Goal: Contribute content: Add original content to the website for others to see

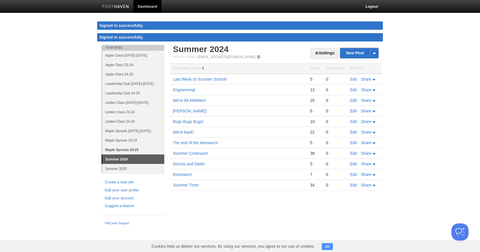
click at [122, 151] on link "Maple Sprouts 24-25" at bounding box center [133, 149] width 62 height 9
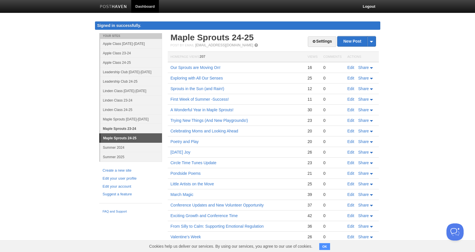
click at [134, 132] on link "Maple Sprouts 23-24" at bounding box center [131, 128] width 62 height 9
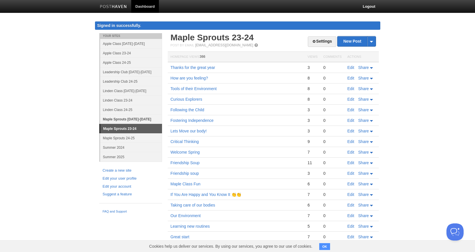
click at [140, 118] on link "Maple Sprouts [DATE]-[DATE]" at bounding box center [131, 118] width 62 height 9
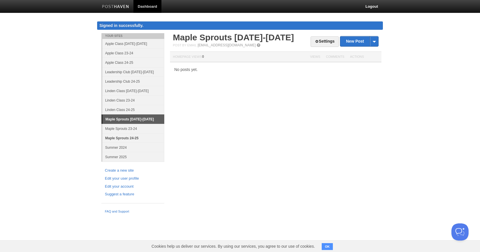
click at [141, 138] on link "Maple Sprouts 24-25" at bounding box center [133, 137] width 62 height 9
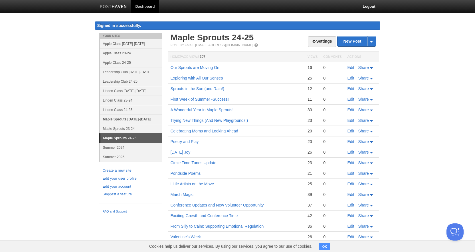
click at [140, 118] on link "Maple Sprouts [DATE]-[DATE]" at bounding box center [131, 118] width 62 height 9
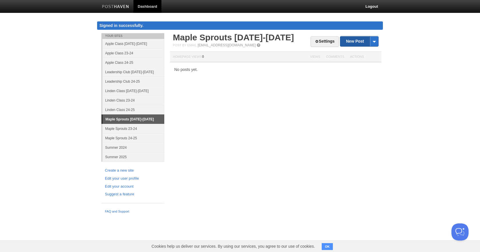
click at [358, 39] on link "New Post" at bounding box center [359, 41] width 38 height 10
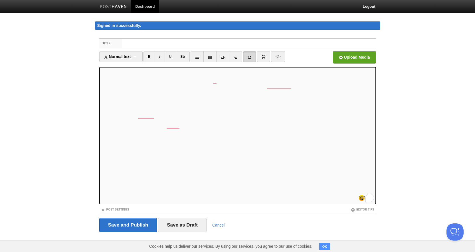
click at [254, 59] on link at bounding box center [249, 56] width 13 height 11
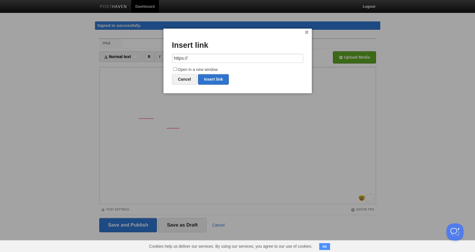
click at [253, 59] on input "https://" at bounding box center [237, 58] width 131 height 9
click at [216, 78] on link "Insert link" at bounding box center [213, 79] width 31 height 11
type input "https://"
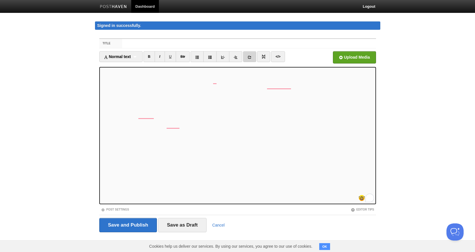
click at [254, 55] on link at bounding box center [249, 56] width 13 height 11
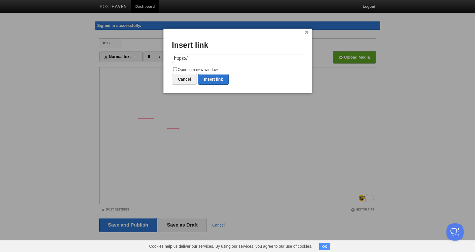
click at [229, 59] on input "https://" at bounding box center [237, 58] width 131 height 9
type input "https://[URL][DOMAIN_NAME]"
click at [176, 69] on input "Open in a new window" at bounding box center [175, 69] width 4 height 4
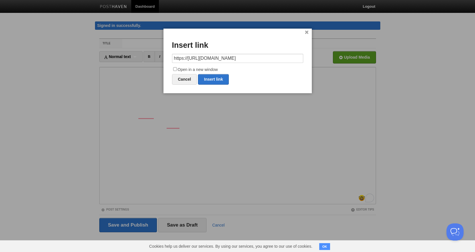
checkbox input "true"
click at [213, 81] on link "Insert link" at bounding box center [213, 79] width 31 height 11
type input "https://"
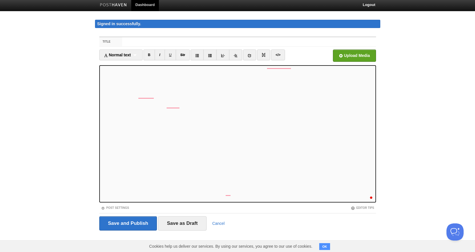
scroll to position [19, 0]
click at [306, 201] on iframe at bounding box center [237, 133] width 277 height 137
click at [144, 41] on input "Title" at bounding box center [249, 41] width 254 height 9
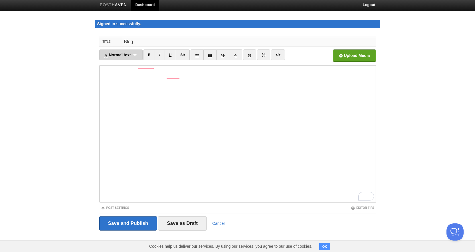
scroll to position [0, 0]
type input "Blog"
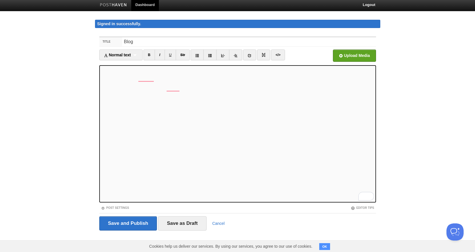
scroll to position [48, 0]
click at [138, 224] on input "Save and Publish" at bounding box center [128, 223] width 58 height 14
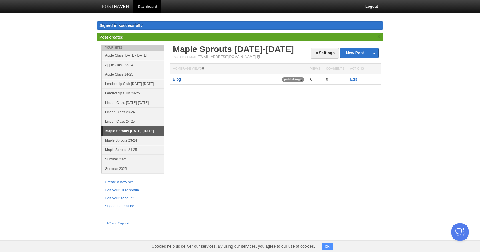
click at [180, 80] on link "Blog" at bounding box center [177, 79] width 8 height 5
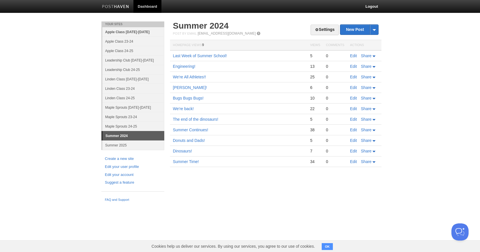
click at [142, 32] on link "Apple Class [DATE]-[DATE]" at bounding box center [133, 31] width 62 height 9
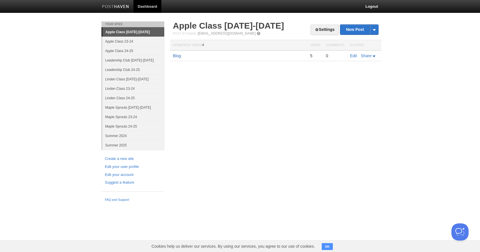
click at [179, 56] on link "Blog" at bounding box center [177, 55] width 8 height 5
click at [179, 57] on link "Blog" at bounding box center [177, 55] width 8 height 5
click at [136, 106] on link "Maple Sprouts [DATE]-[DATE]" at bounding box center [133, 106] width 62 height 9
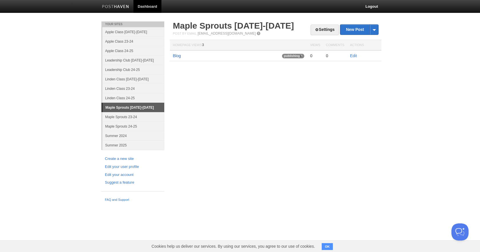
click at [179, 57] on link "Blog" at bounding box center [177, 55] width 8 height 5
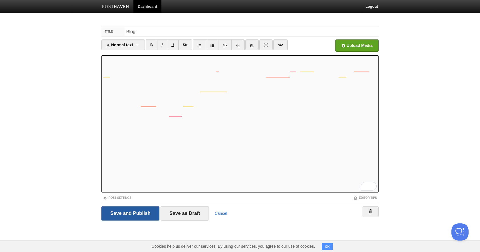
click at [131, 208] on input "Save and Publish" at bounding box center [130, 213] width 58 height 14
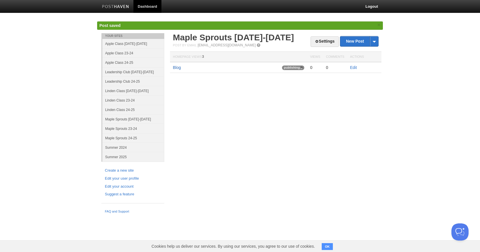
click at [180, 68] on link "Blog" at bounding box center [177, 67] width 8 height 5
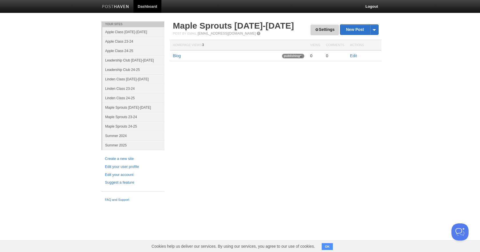
click at [324, 32] on link "Settings" at bounding box center [324, 30] width 28 height 11
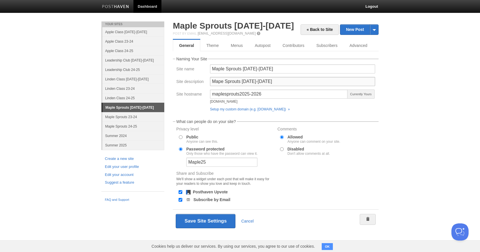
click at [221, 80] on input "Mape Sprouts 2025-2026" at bounding box center [292, 81] width 165 height 9
type input "Maple Sprouts [DATE]-[DATE]"
click at [216, 227] on button "Save Site Settings" at bounding box center [206, 221] width 60 height 14
